Goal: Transaction & Acquisition: Book appointment/travel/reservation

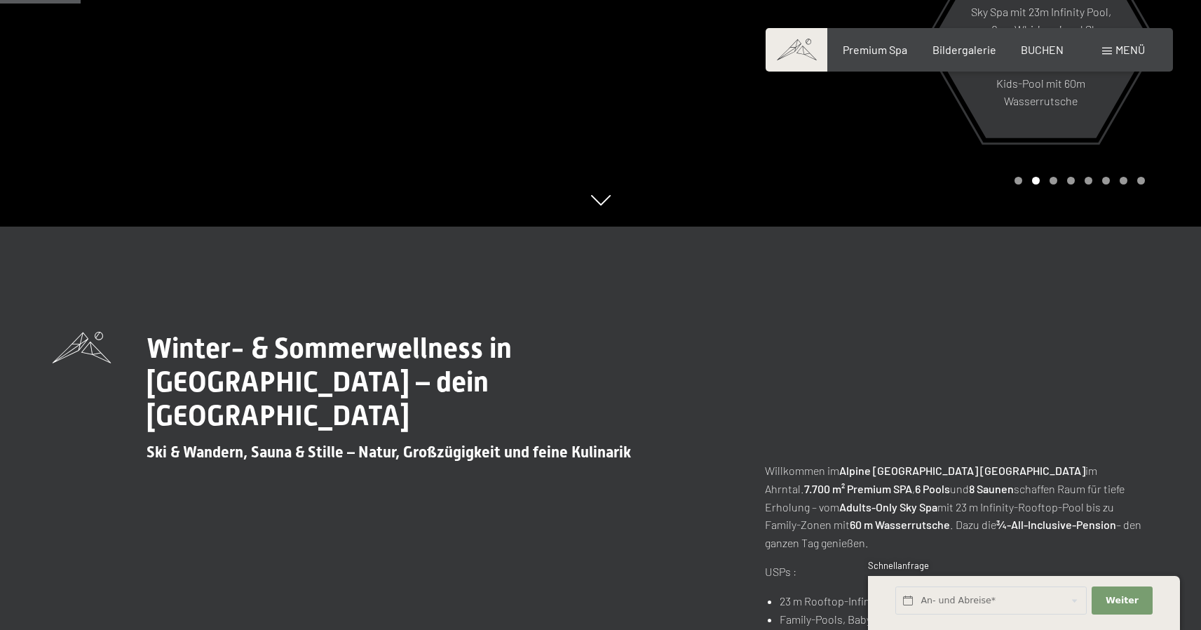
scroll to position [245, 0]
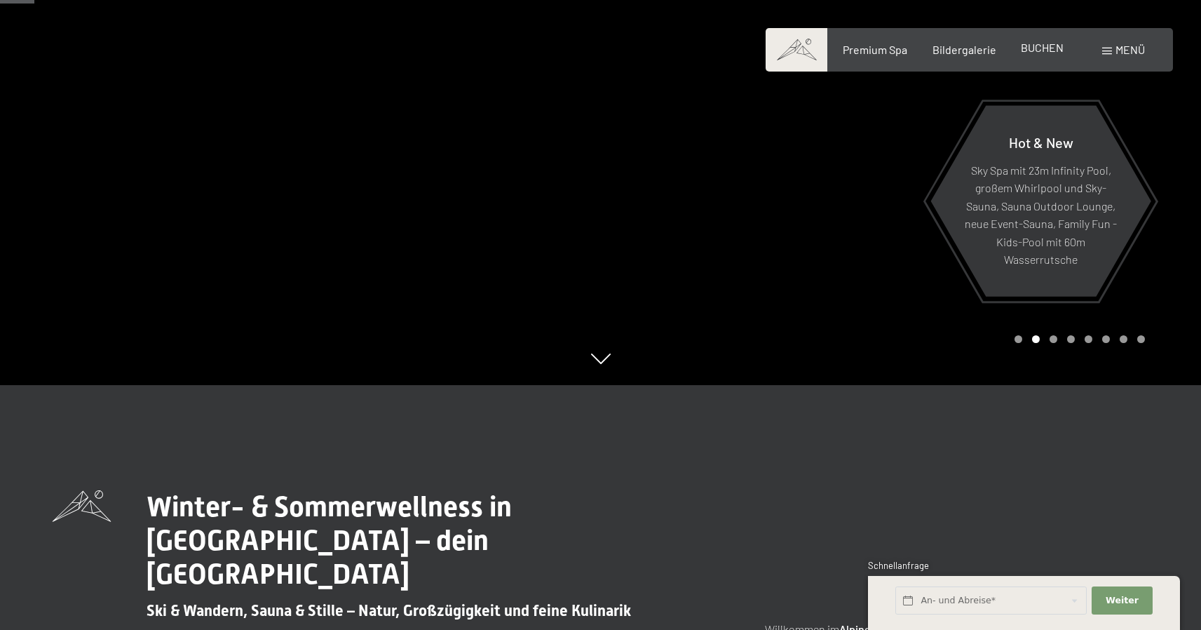
click at [1047, 50] on span "BUCHEN" at bounding box center [1042, 47] width 43 height 13
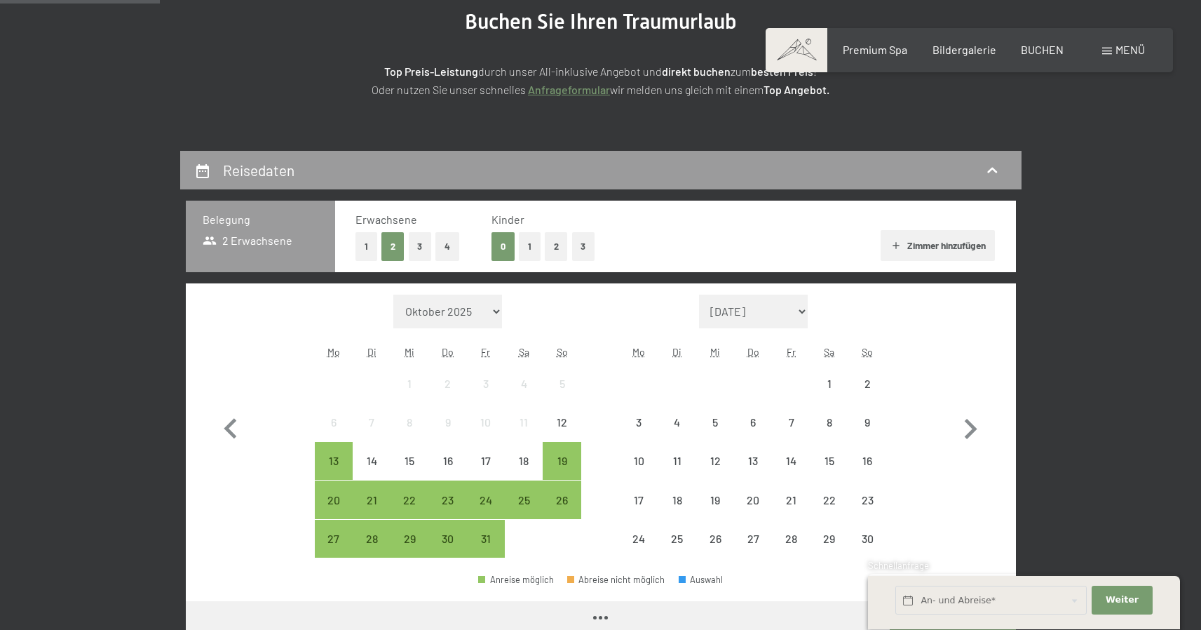
scroll to position [245, 0]
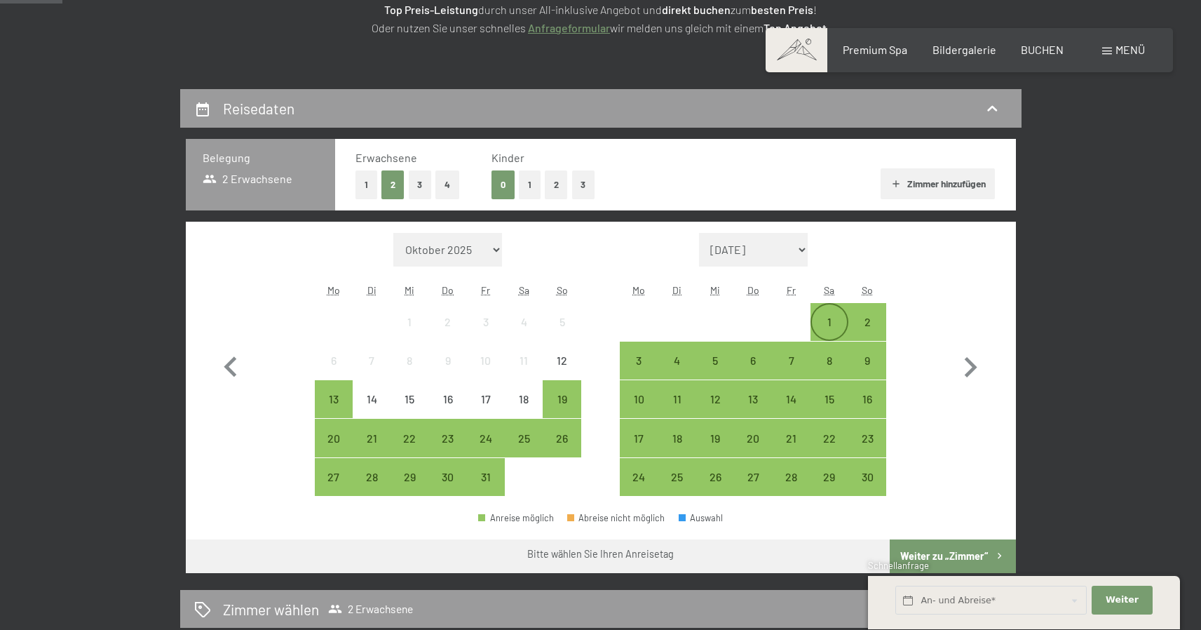
click at [830, 327] on div "1" at bounding box center [829, 333] width 35 height 35
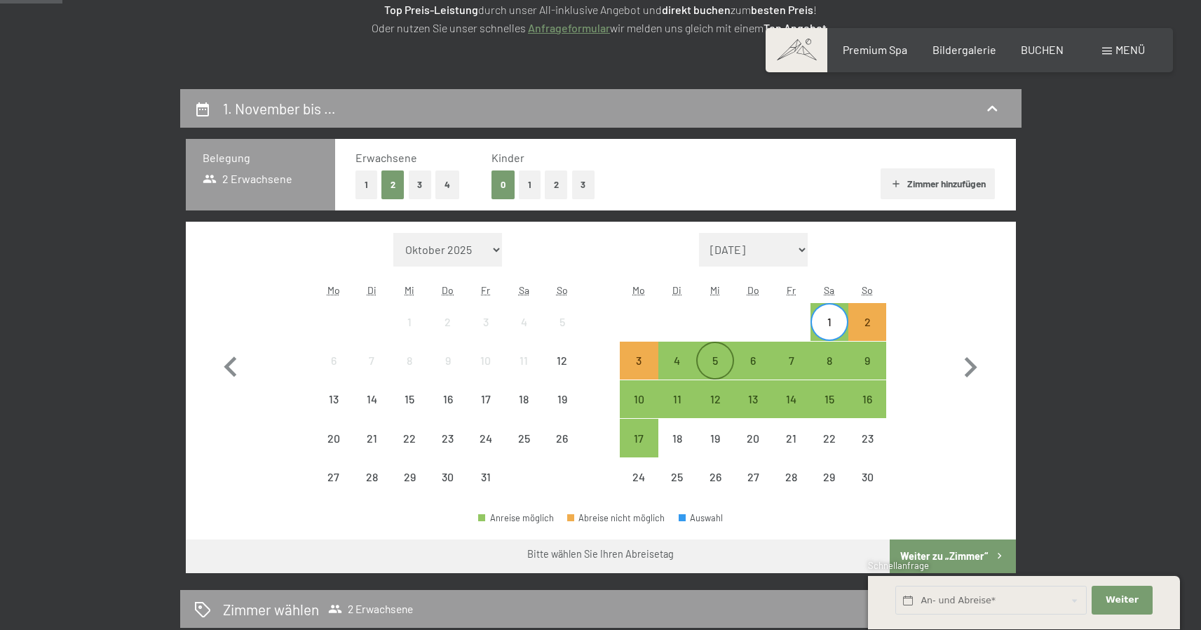
click at [712, 361] on div "5" at bounding box center [715, 372] width 35 height 35
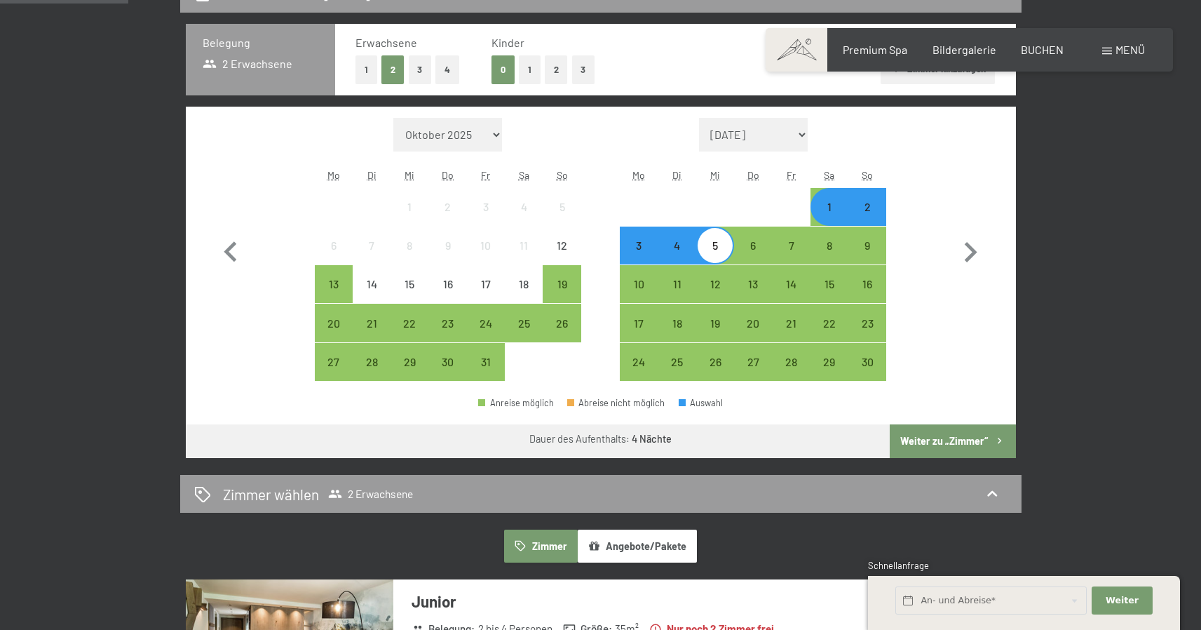
click at [932, 437] on button "Weiter zu „Zimmer“" at bounding box center [952, 441] width 125 height 34
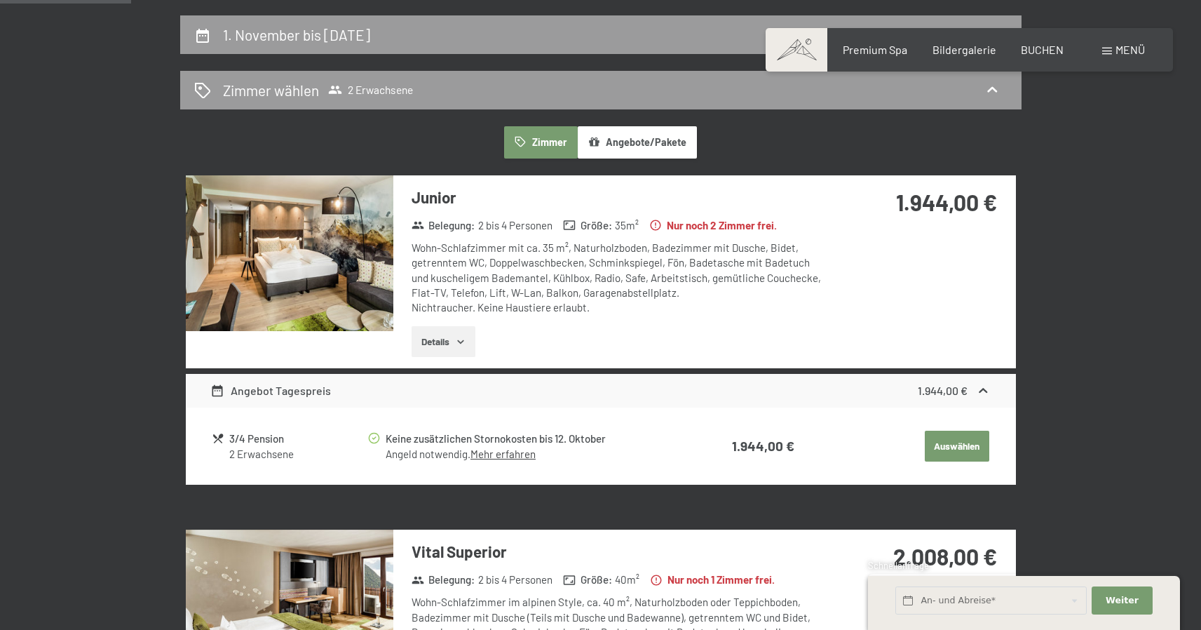
scroll to position [0, 0]
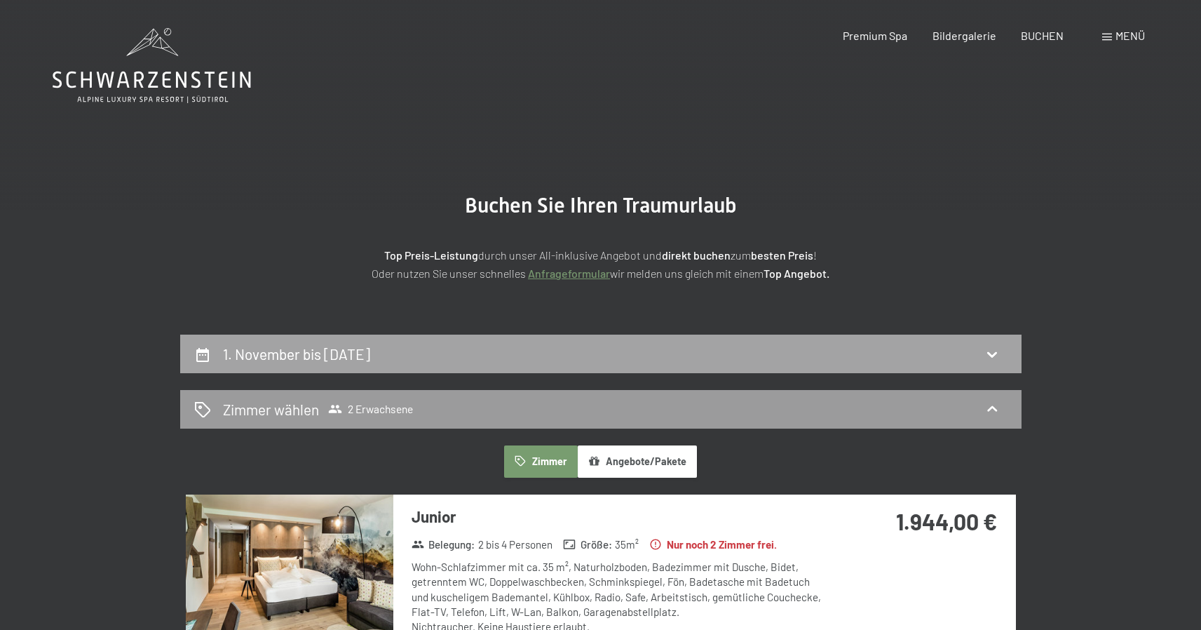
click at [644, 337] on div "1. November bis [DATE]" at bounding box center [600, 353] width 841 height 39
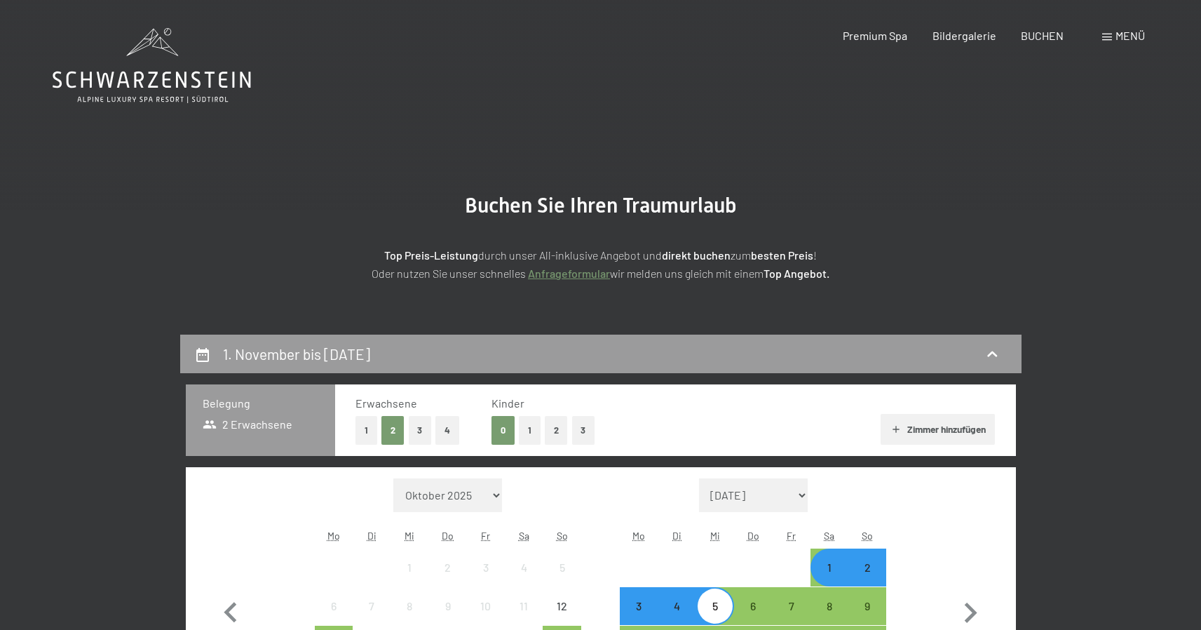
click at [1050, 185] on section "Buchen Sie Ihren Traumurlaub Top Preis-Leistung durch unser All-inklusive Angeb…" at bounding box center [600, 237] width 1201 height 194
